Goal: Task Accomplishment & Management: Manage account settings

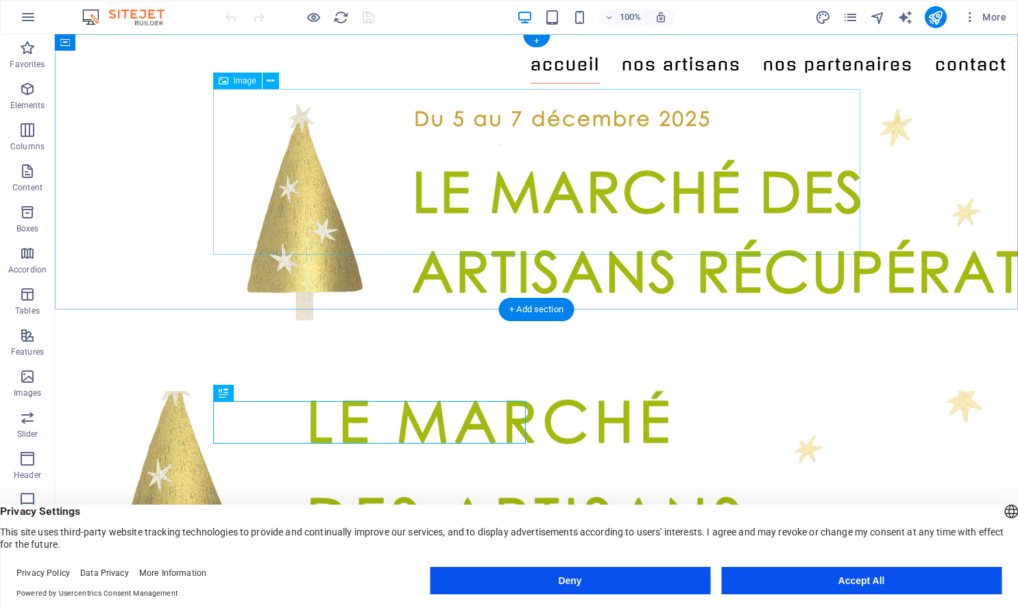
scroll to position [8, 0]
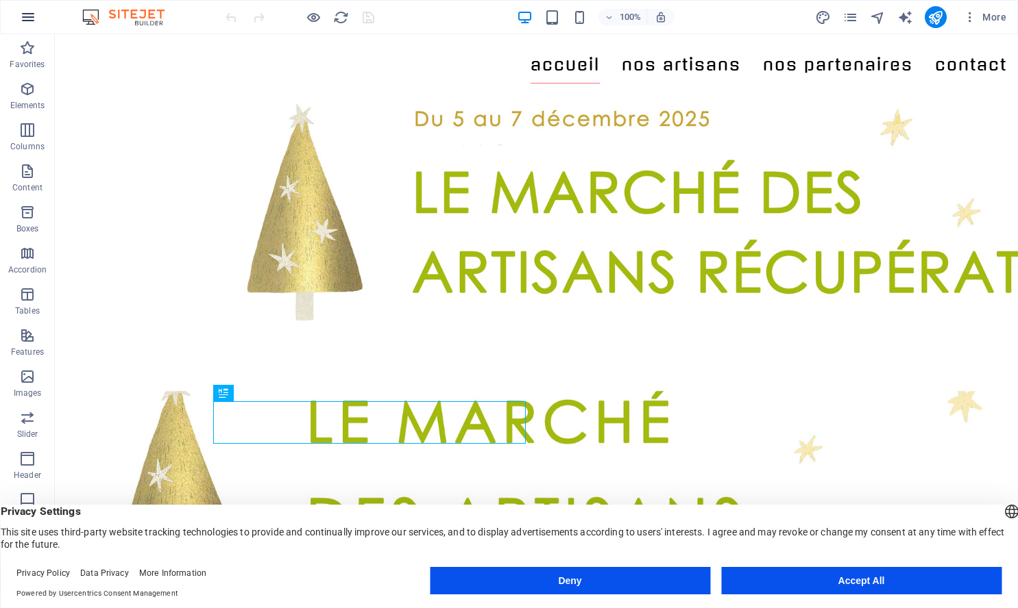
click at [32, 22] on icon "button" at bounding box center [28, 17] width 16 height 16
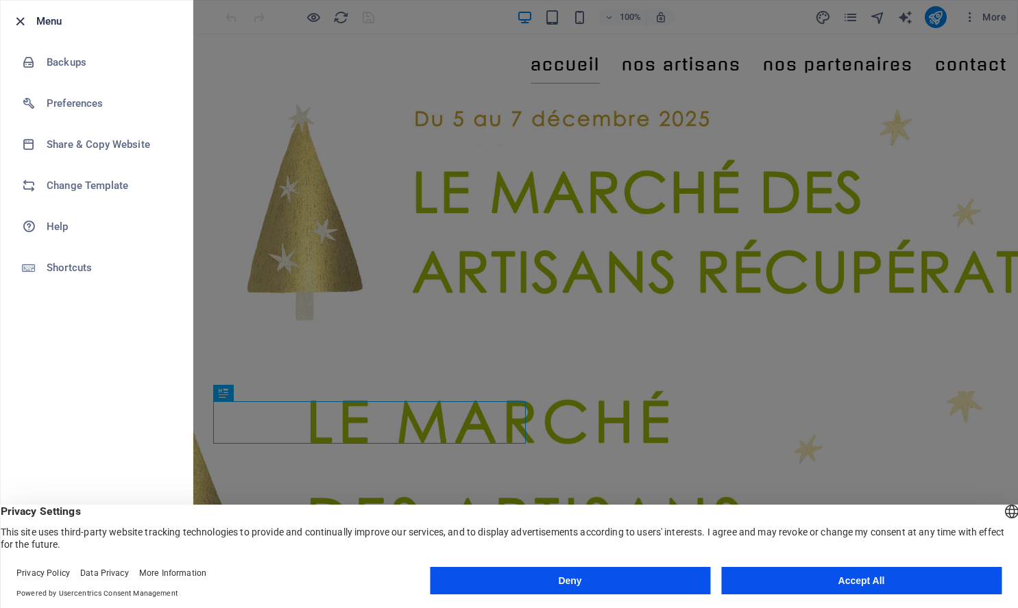
click at [18, 19] on icon "button" at bounding box center [20, 22] width 16 height 16
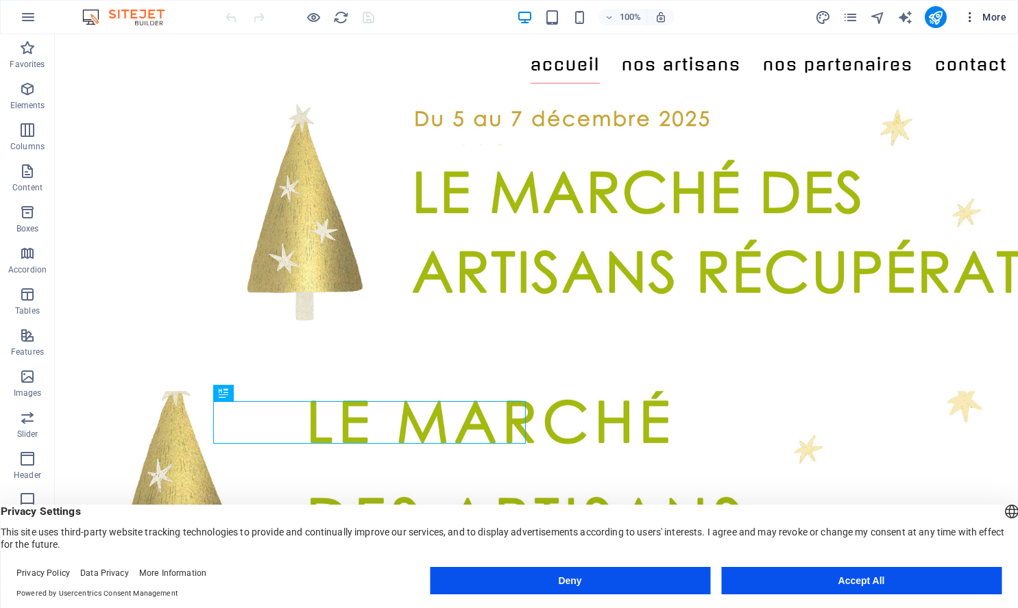
click at [973, 20] on icon "button" at bounding box center [970, 17] width 14 height 14
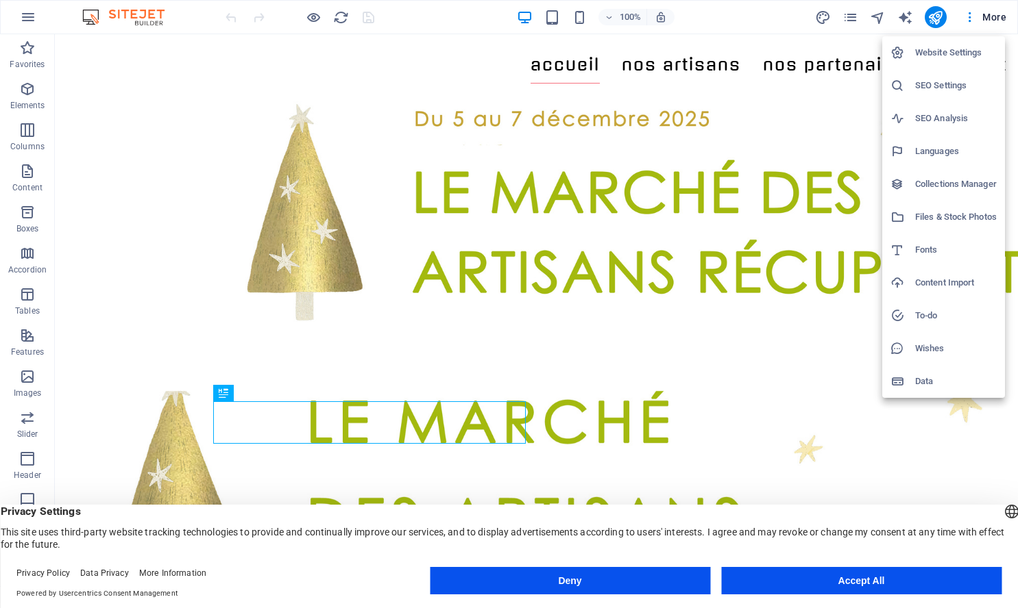
click at [958, 51] on h6 "Website Settings" at bounding box center [956, 53] width 82 height 16
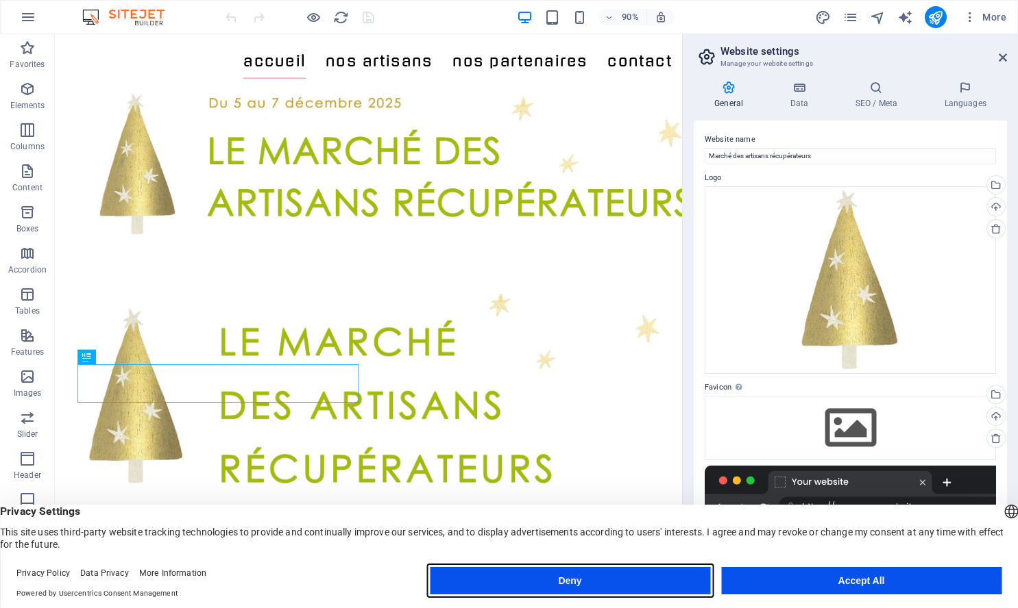
click at [663, 580] on button "Deny" at bounding box center [570, 580] width 280 height 27
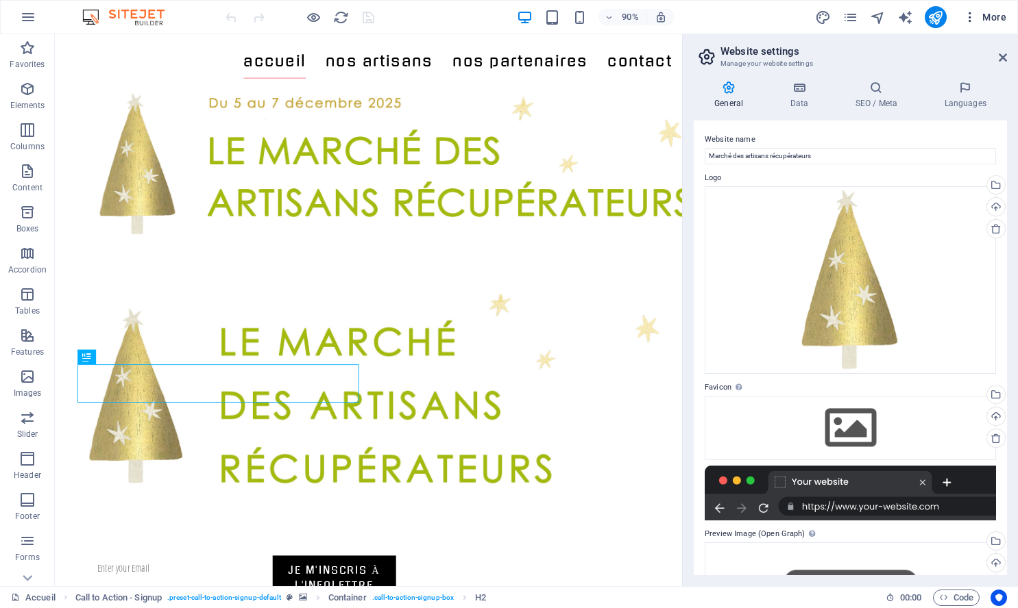
click at [963, 19] on icon "button" at bounding box center [970, 17] width 14 height 14
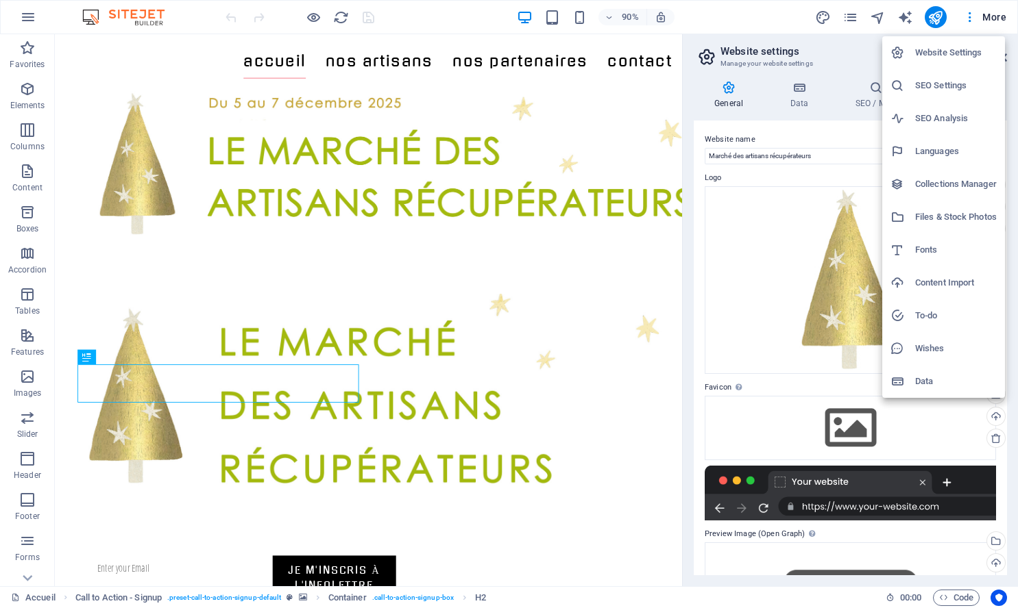
click at [991, 19] on div at bounding box center [509, 304] width 1018 height 608
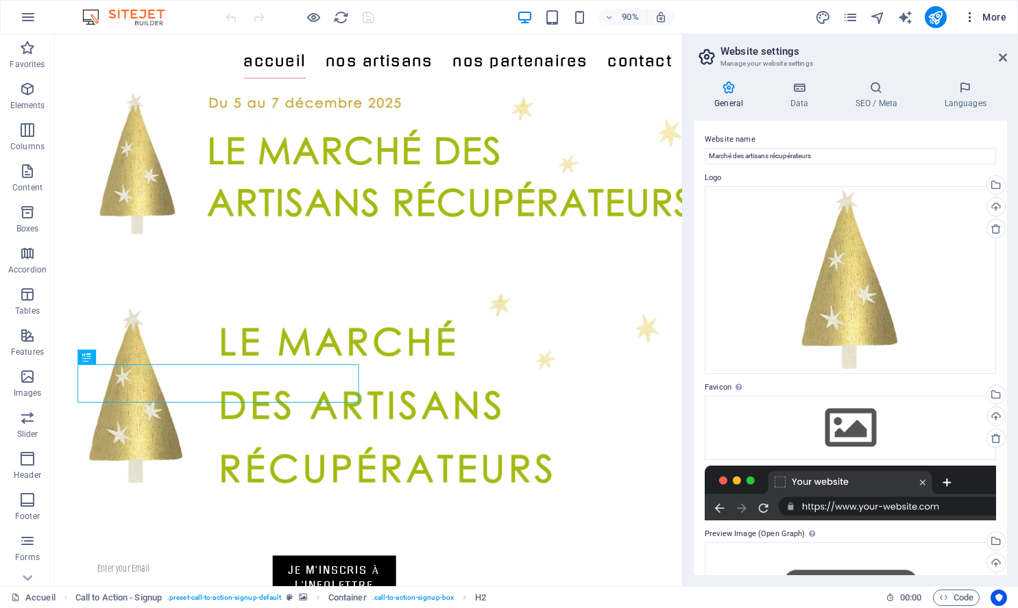
click at [991, 19] on span "More" at bounding box center [984, 17] width 43 height 14
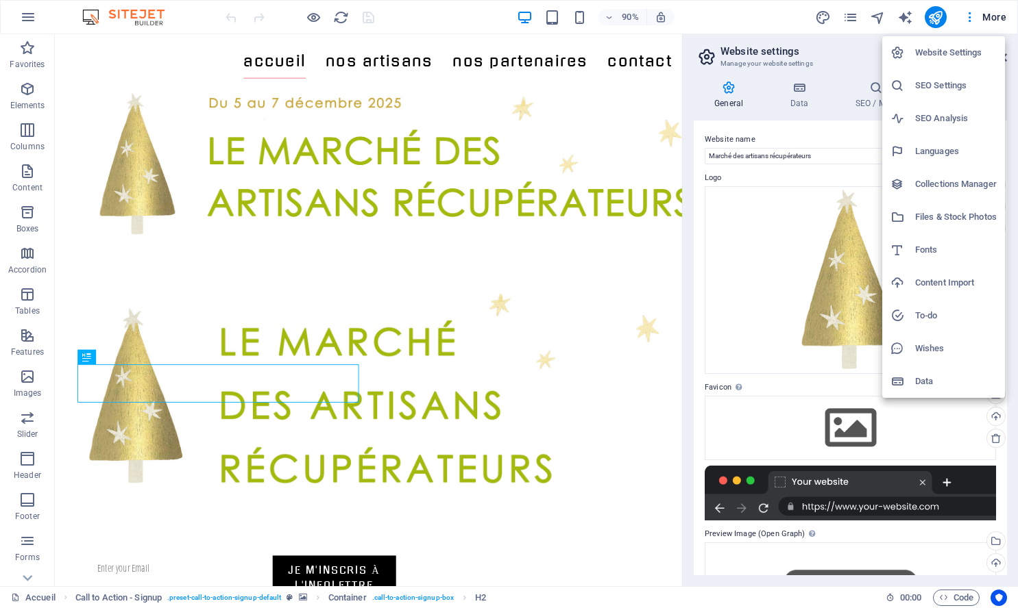
click at [946, 53] on h6 "Website Settings" at bounding box center [956, 53] width 82 height 16
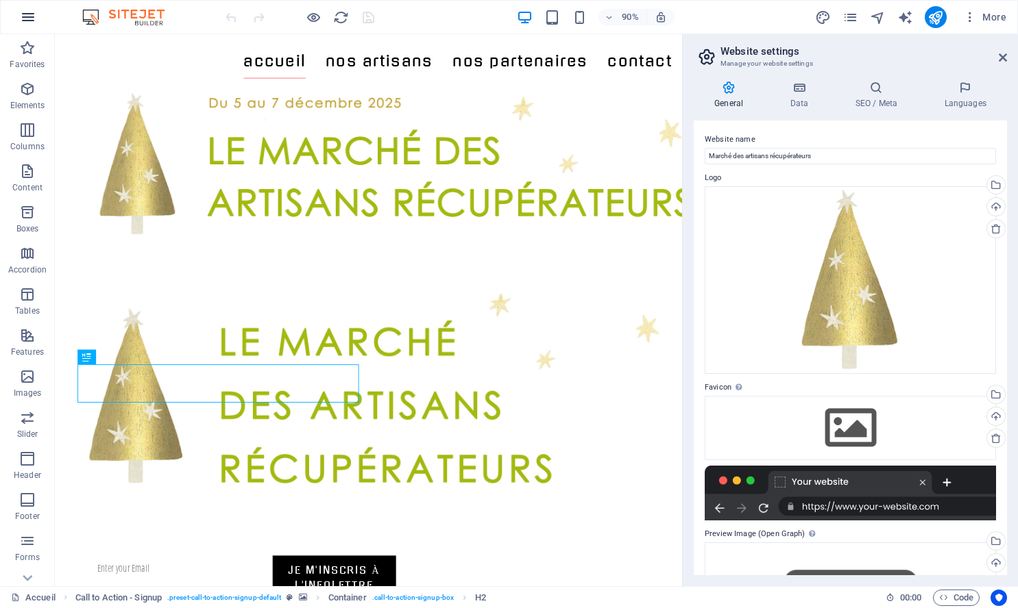
click at [27, 19] on icon "button" at bounding box center [28, 17] width 16 height 16
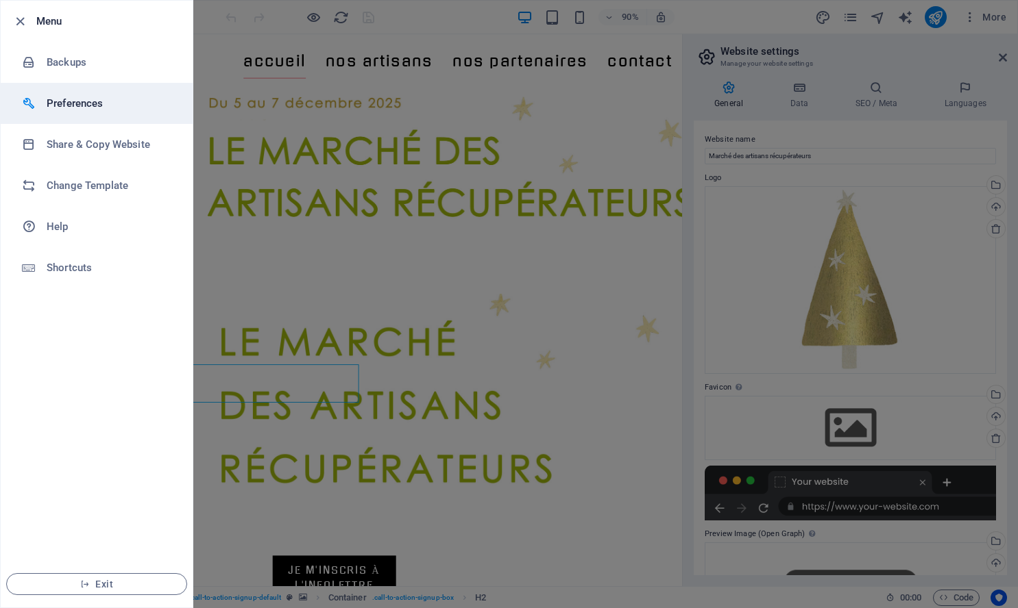
click at [66, 110] on h6 "Preferences" at bounding box center [110, 103] width 127 height 16
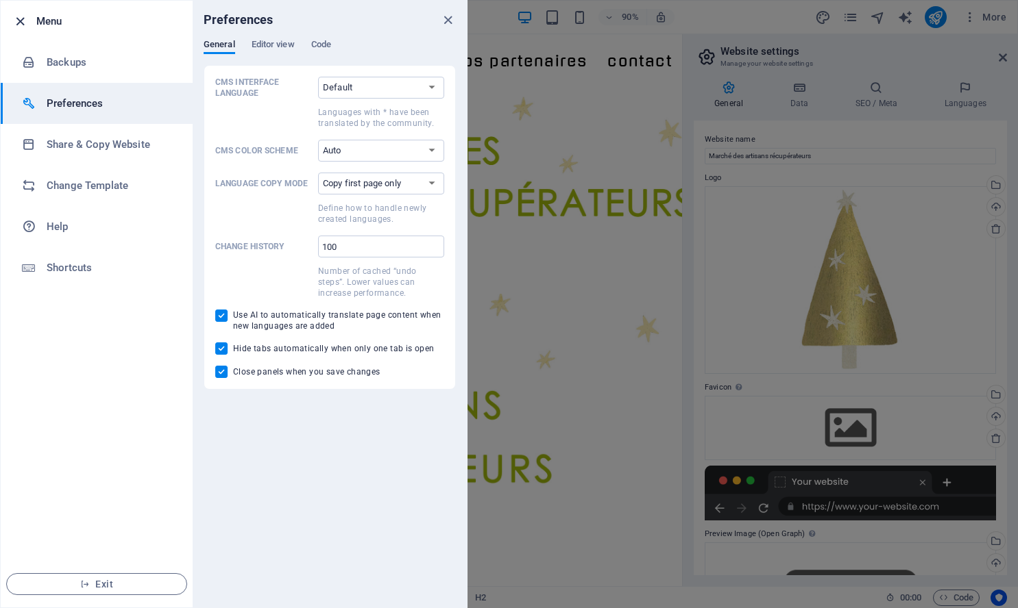
click at [14, 21] on icon "button" at bounding box center [20, 22] width 16 height 16
